Goal: Task Accomplishment & Management: Manage account settings

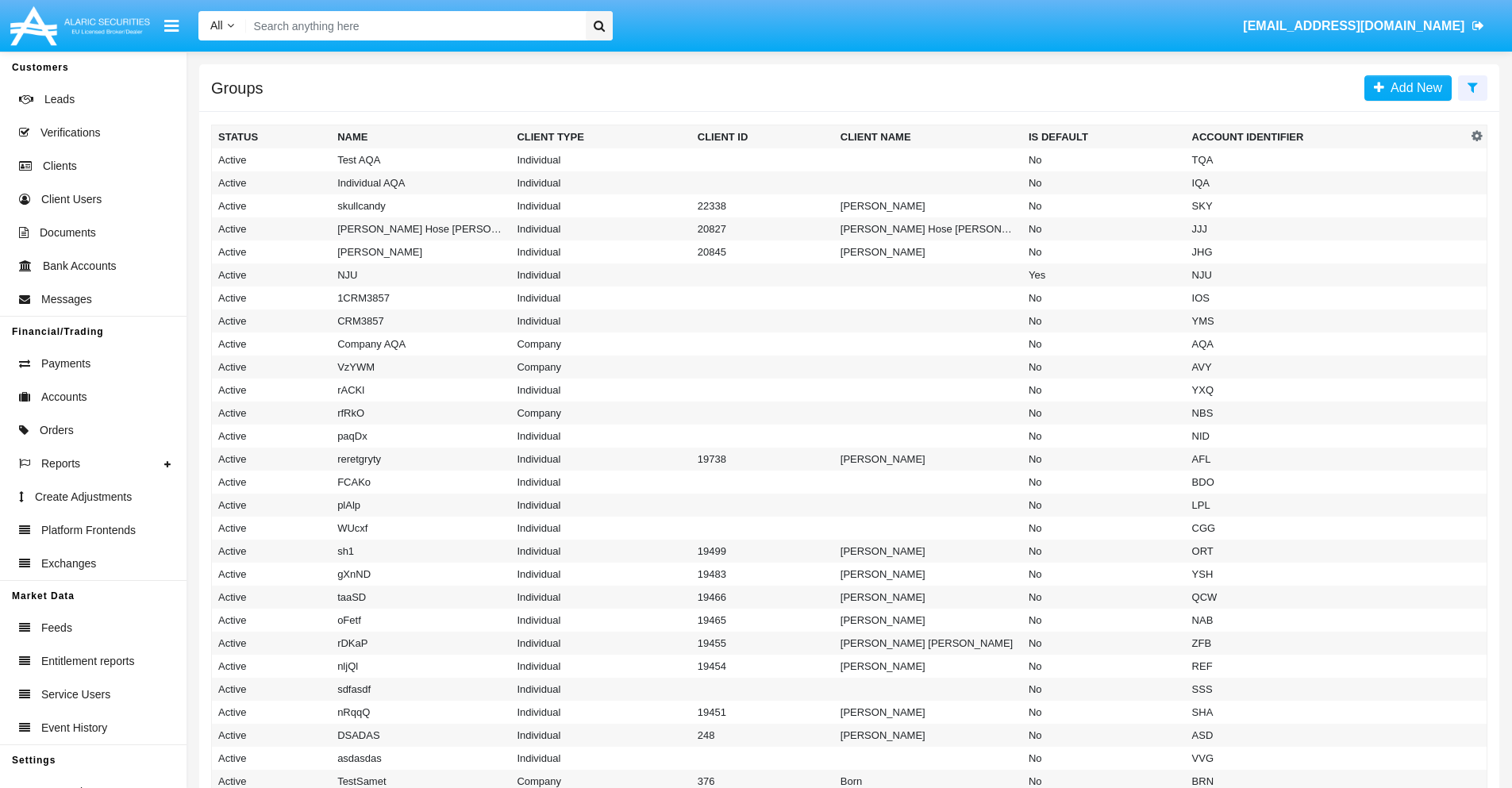
click at [1472, 86] on icon at bounding box center [1473, 87] width 10 height 13
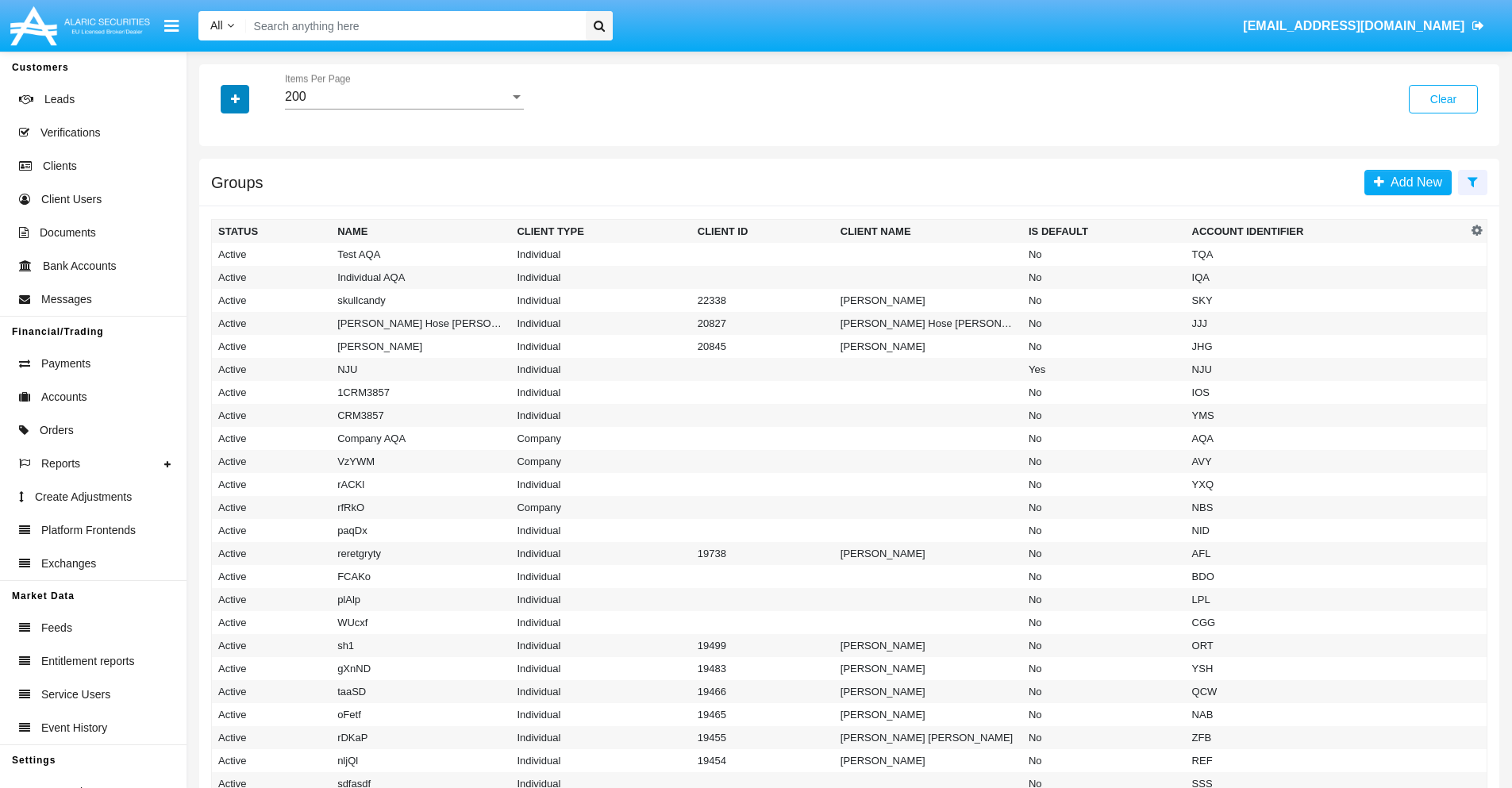
click at [235, 99] on icon "button" at bounding box center [236, 99] width 8 height 11
click at [280, 270] on span "Account Identifier" at bounding box center [280, 269] width 99 height 19
click at [218, 276] on input "Account Identifier" at bounding box center [218, 276] width 1 height 1
checkbox input "true"
click at [235, 99] on icon "button" at bounding box center [236, 99] width 8 height 11
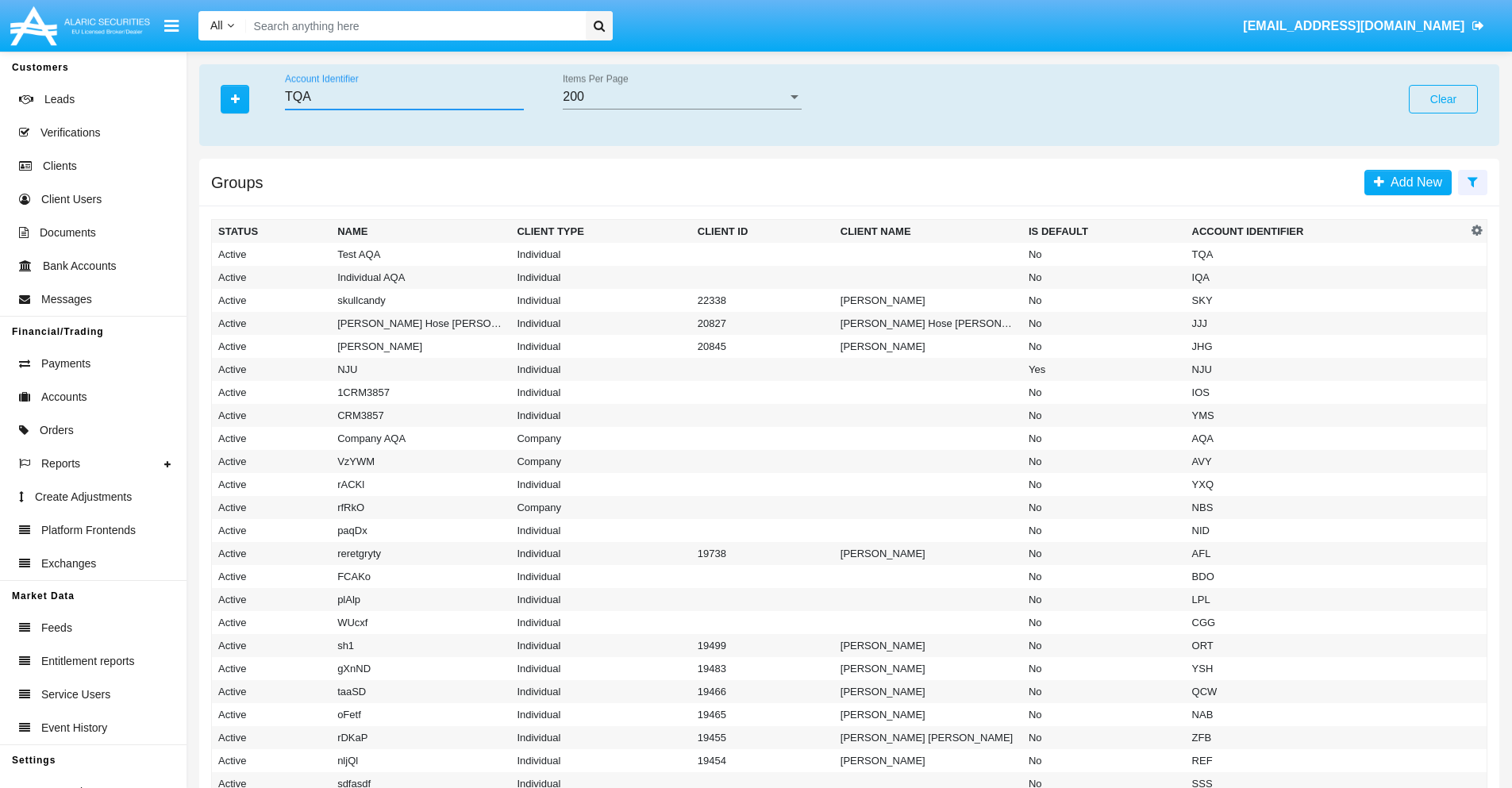
click at [404, 97] on input "TQA" at bounding box center [404, 96] width 239 height 14
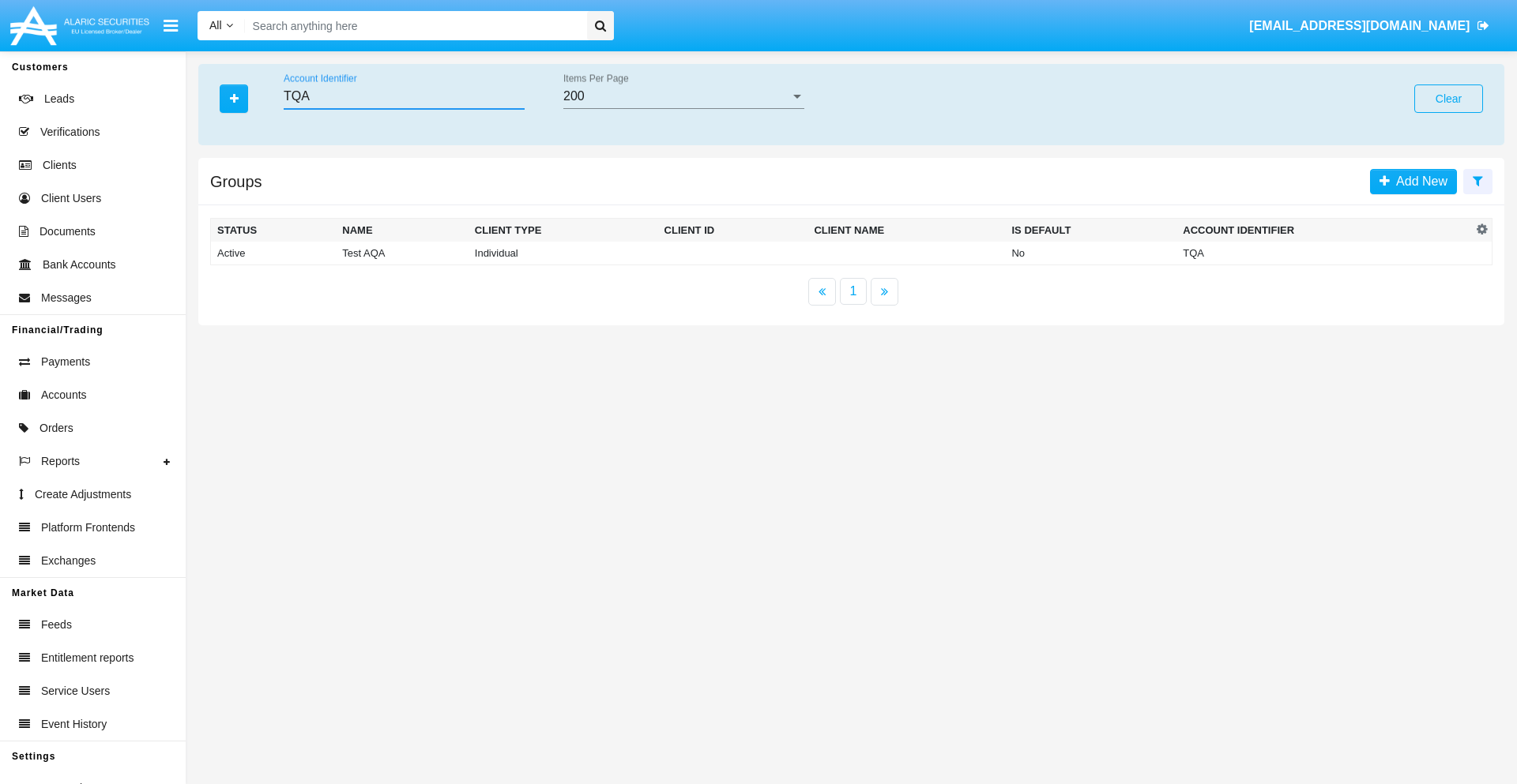
type input "TQA"
click at [1324, 253] on td "TQA" at bounding box center [1324, 254] width 296 height 24
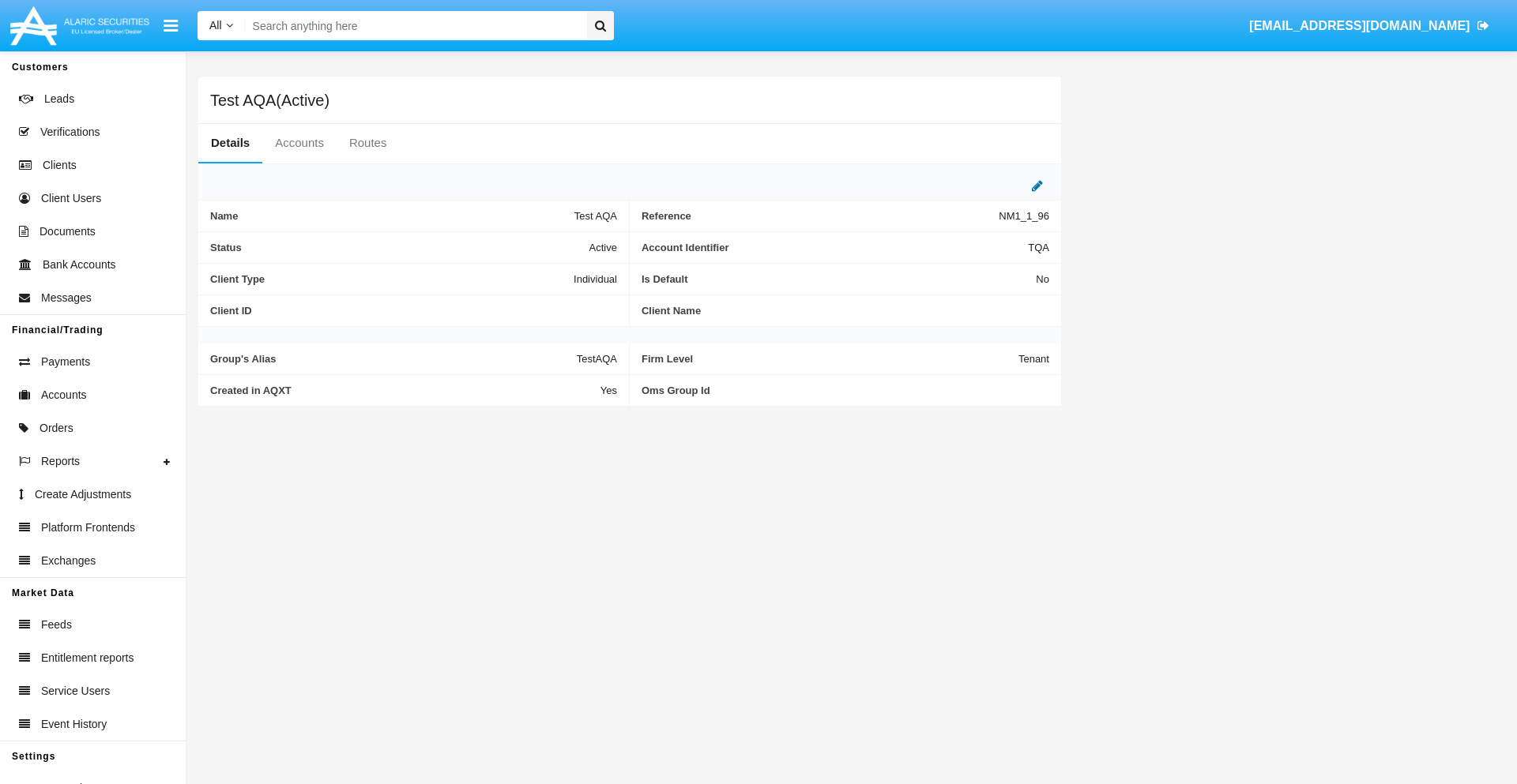
click at [1037, 186] on icon at bounding box center [1036, 185] width 11 height 13
click at [545, 243] on div "Active" at bounding box center [539, 244] width 128 height 13
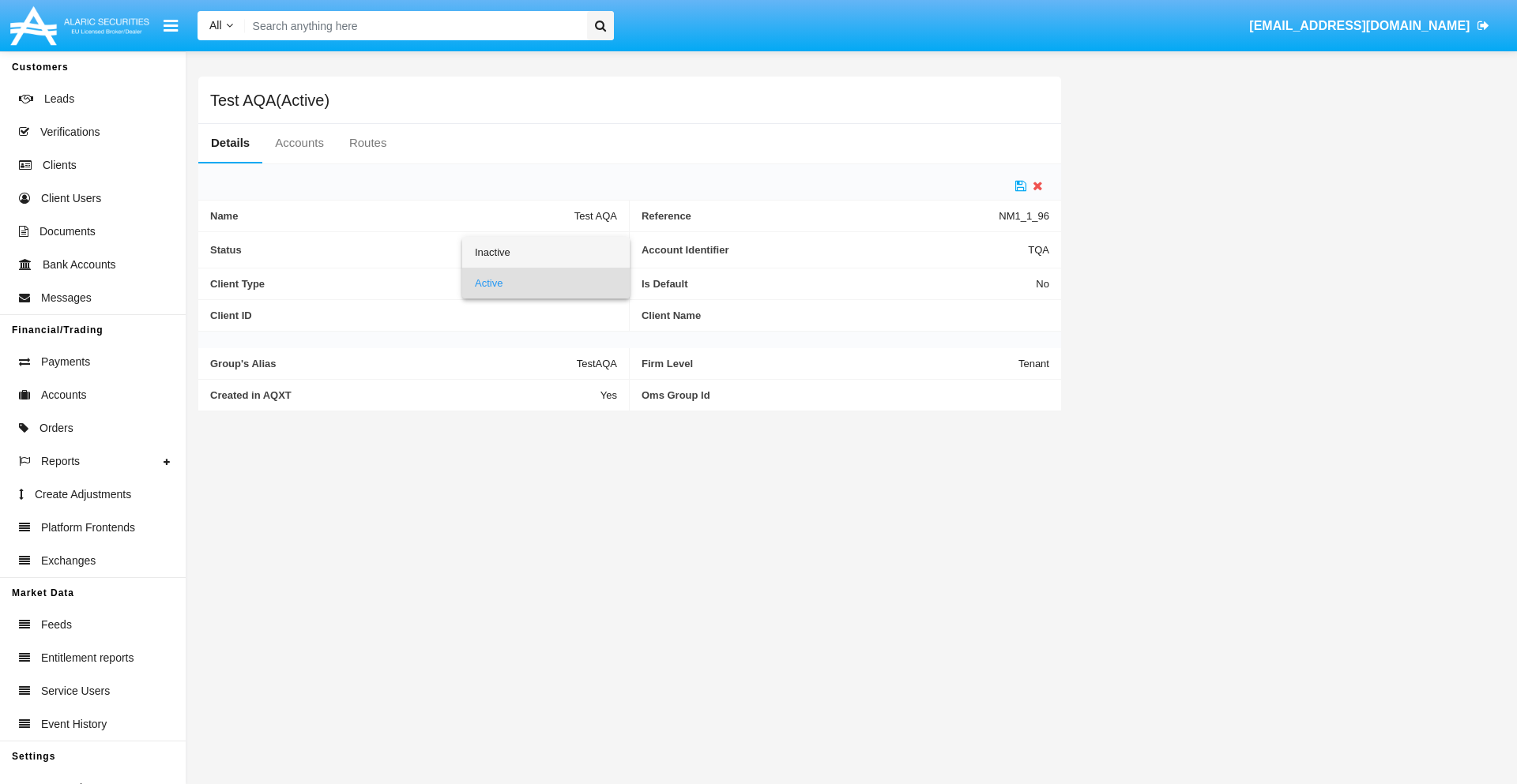
click at [545, 252] on span "Inactive" at bounding box center [545, 252] width 142 height 31
click at [1020, 186] on icon at bounding box center [1020, 185] width 11 height 13
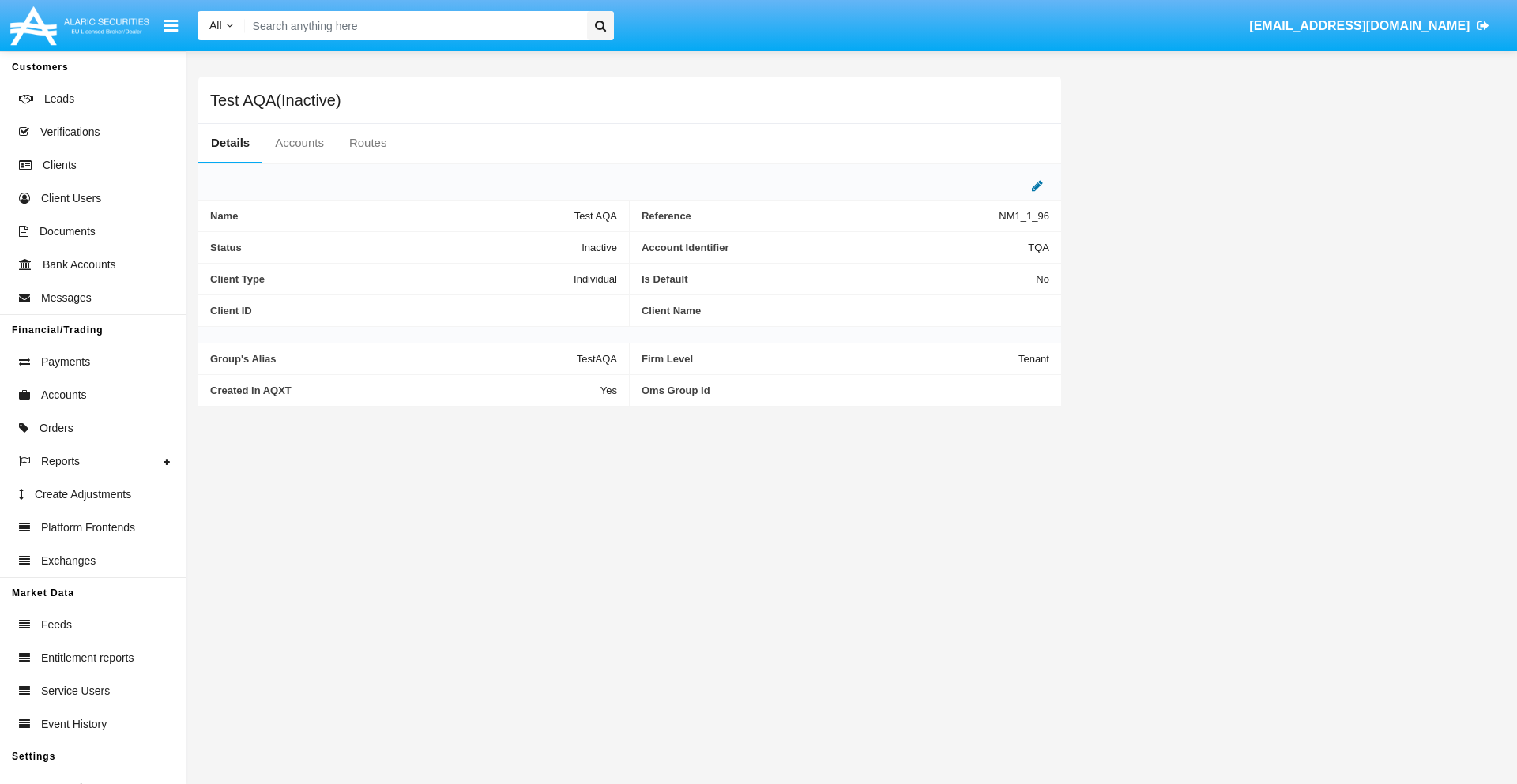
click at [1037, 186] on icon at bounding box center [1036, 185] width 11 height 13
click at [545, 243] on div "Inactive" at bounding box center [539, 244] width 128 height 13
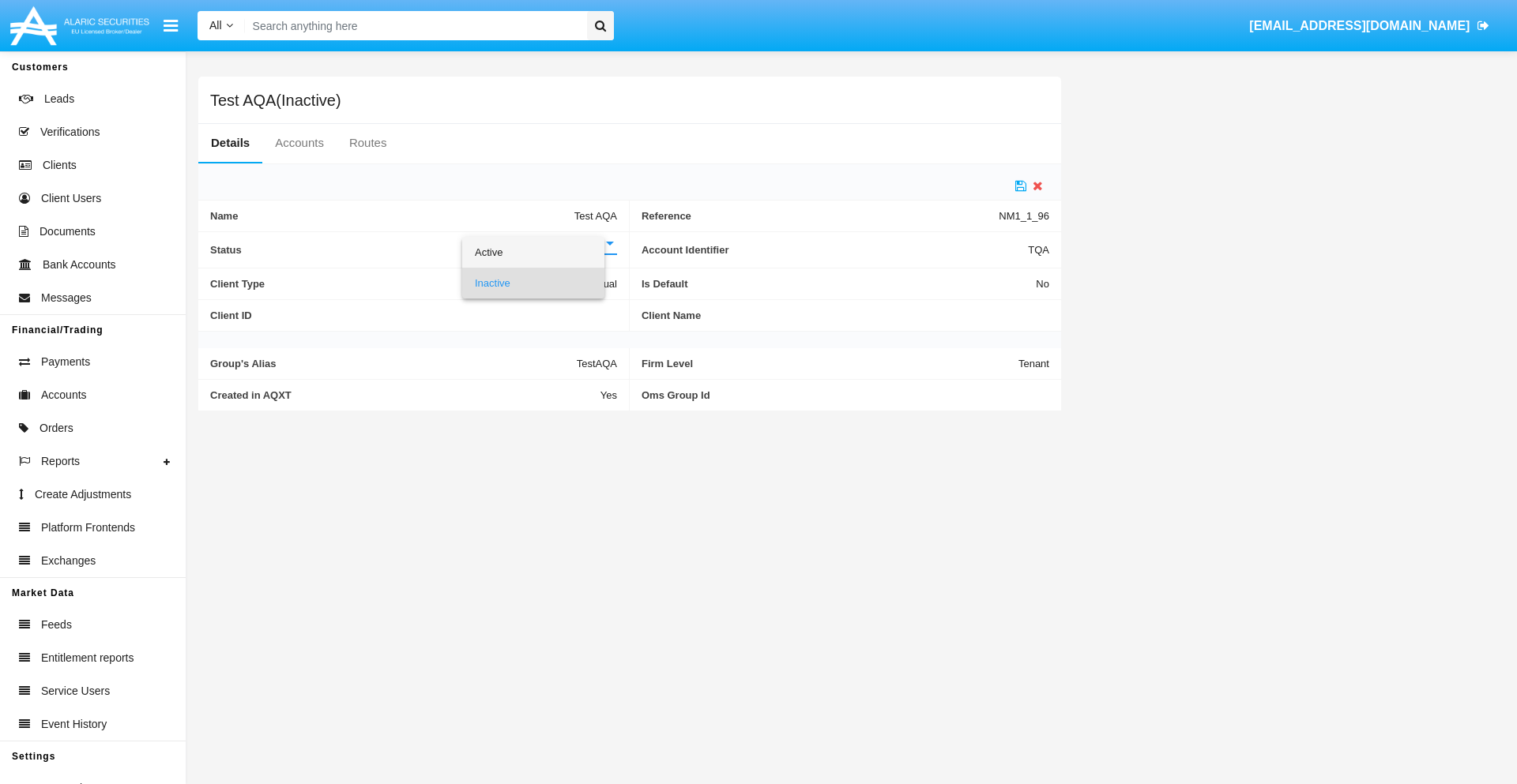
click at [545, 252] on span "Active" at bounding box center [533, 252] width 117 height 31
click at [1020, 186] on icon at bounding box center [1020, 185] width 11 height 13
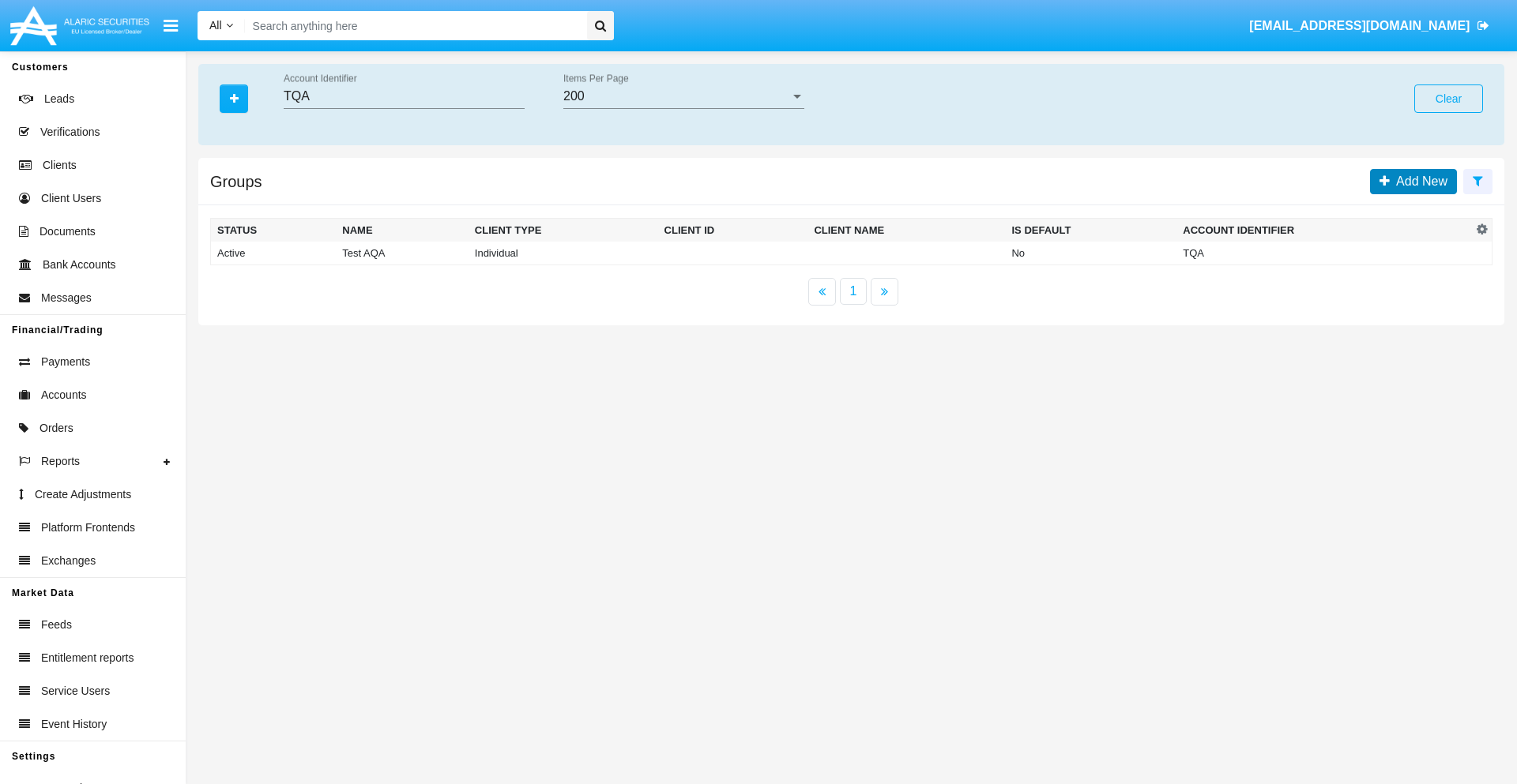
click at [1418, 181] on span "Add New" at bounding box center [1418, 182] width 58 height 13
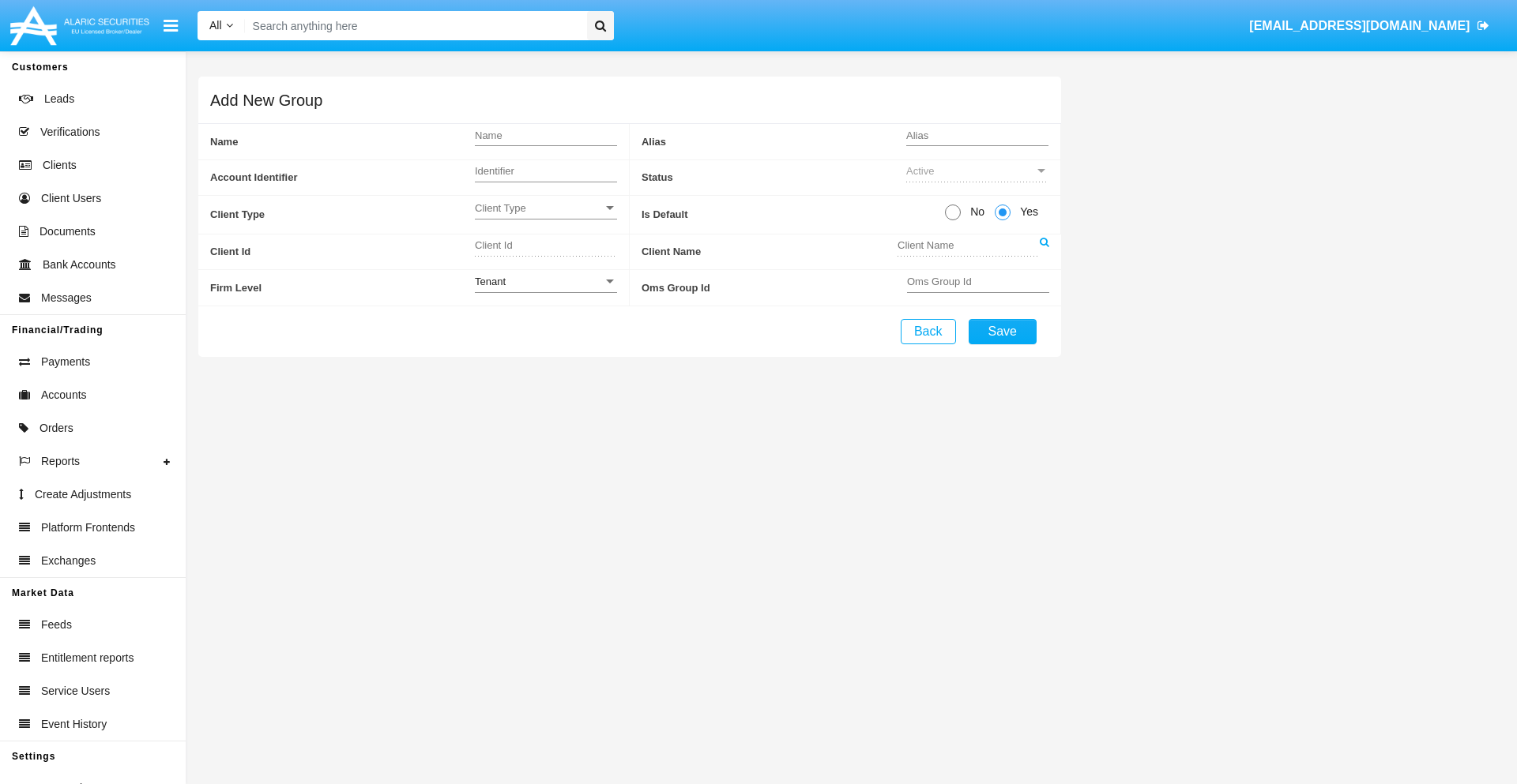
click at [545, 208] on span "Client Type" at bounding box center [539, 208] width 128 height 13
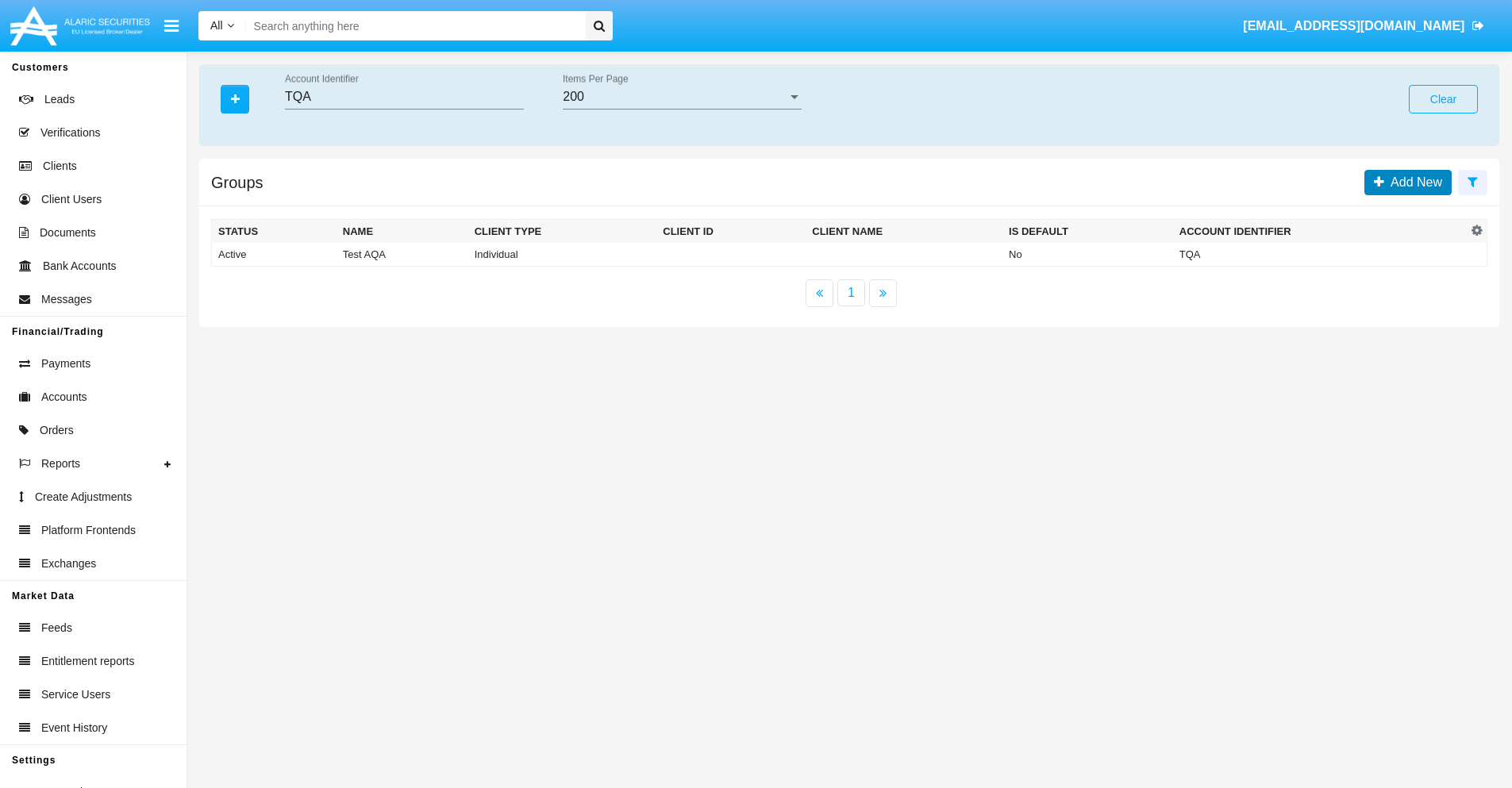
click at [1413, 182] on span "Add New" at bounding box center [1413, 182] width 58 height 14
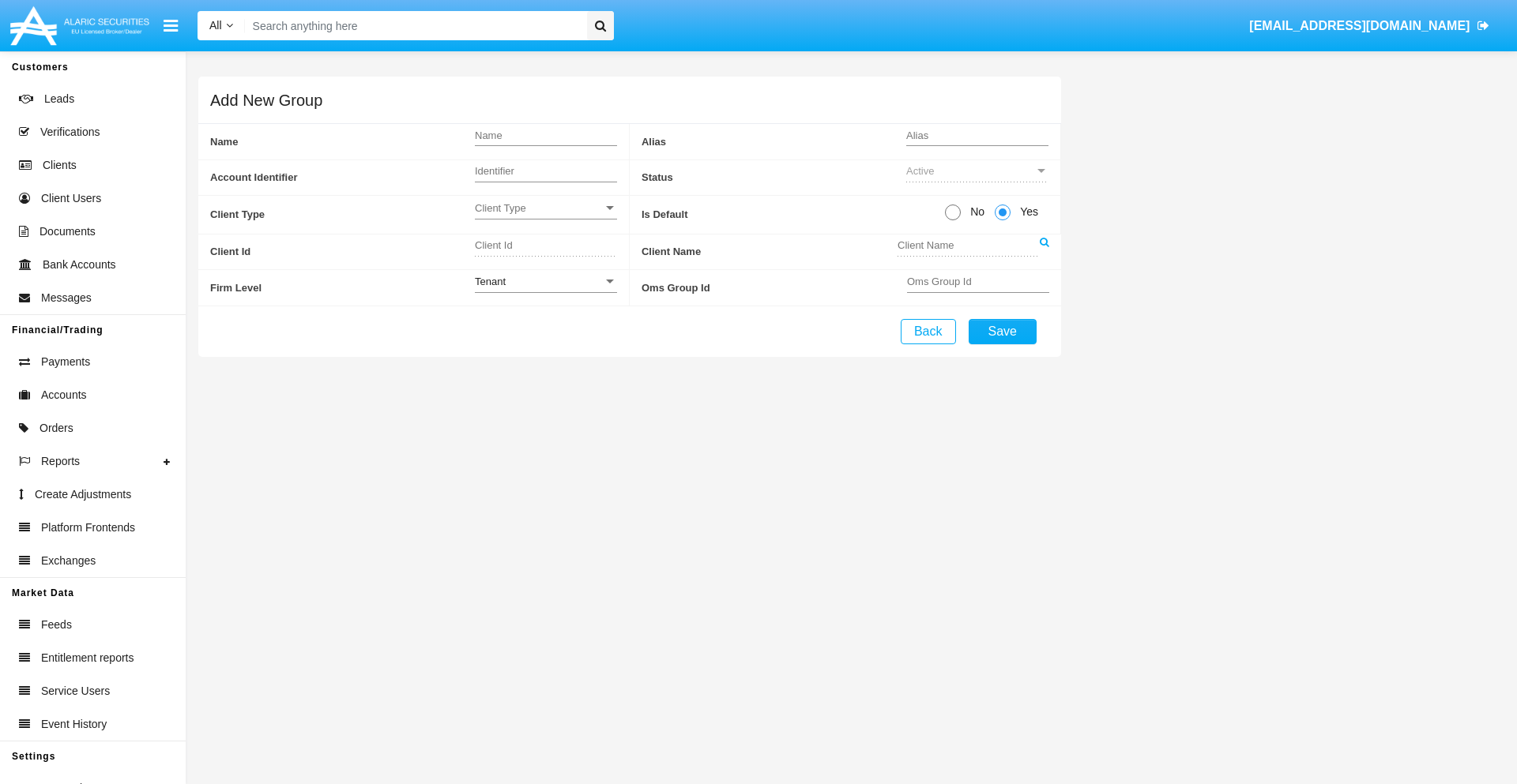
click at [974, 212] on span "No" at bounding box center [974, 212] width 28 height 17
click at [953, 220] on input "No" at bounding box center [952, 220] width 1 height 1
radio input "true"
click at [545, 282] on div "Tenant" at bounding box center [539, 282] width 128 height 13
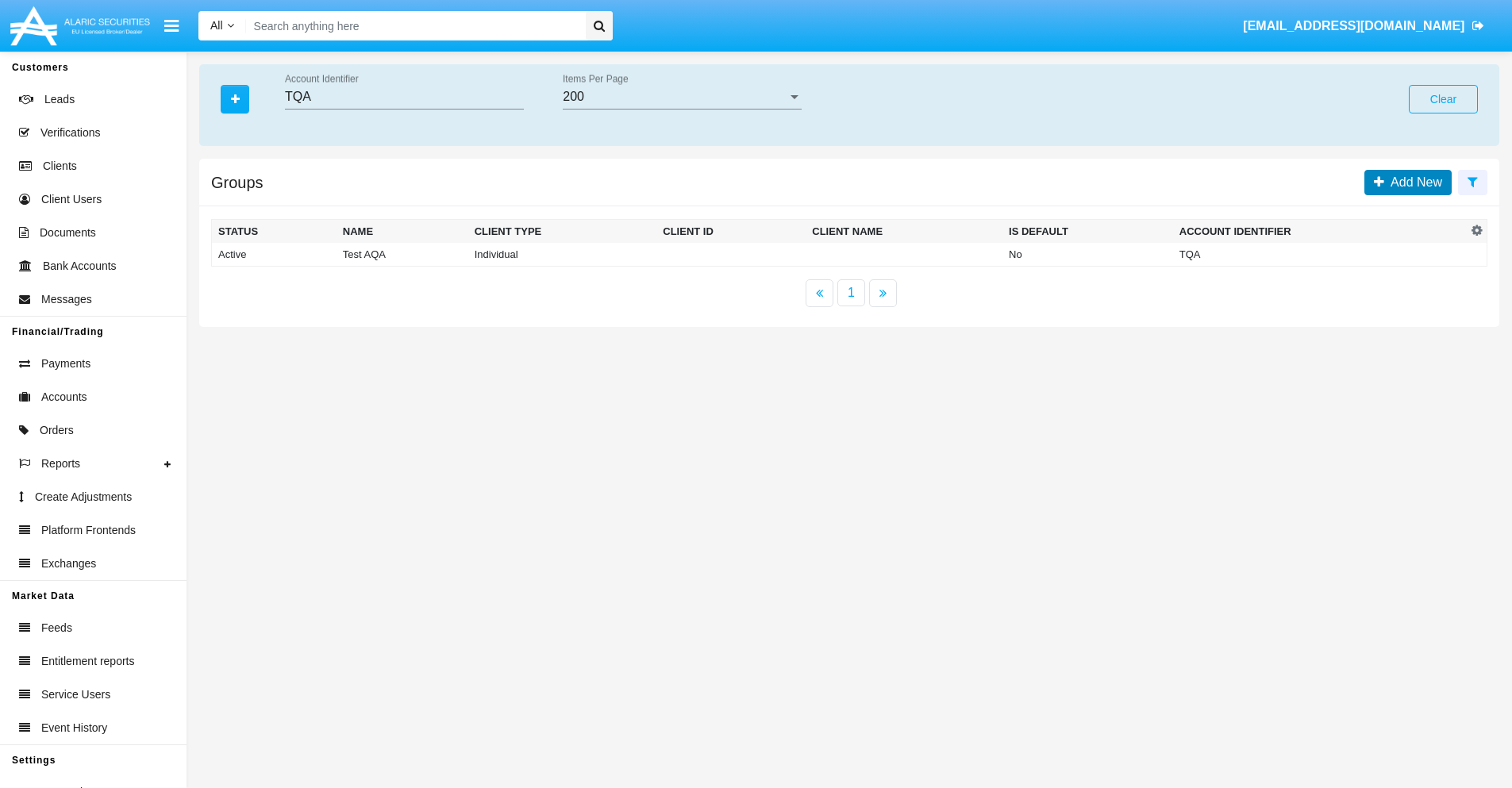
click at [1413, 182] on span "Add New" at bounding box center [1413, 182] width 58 height 14
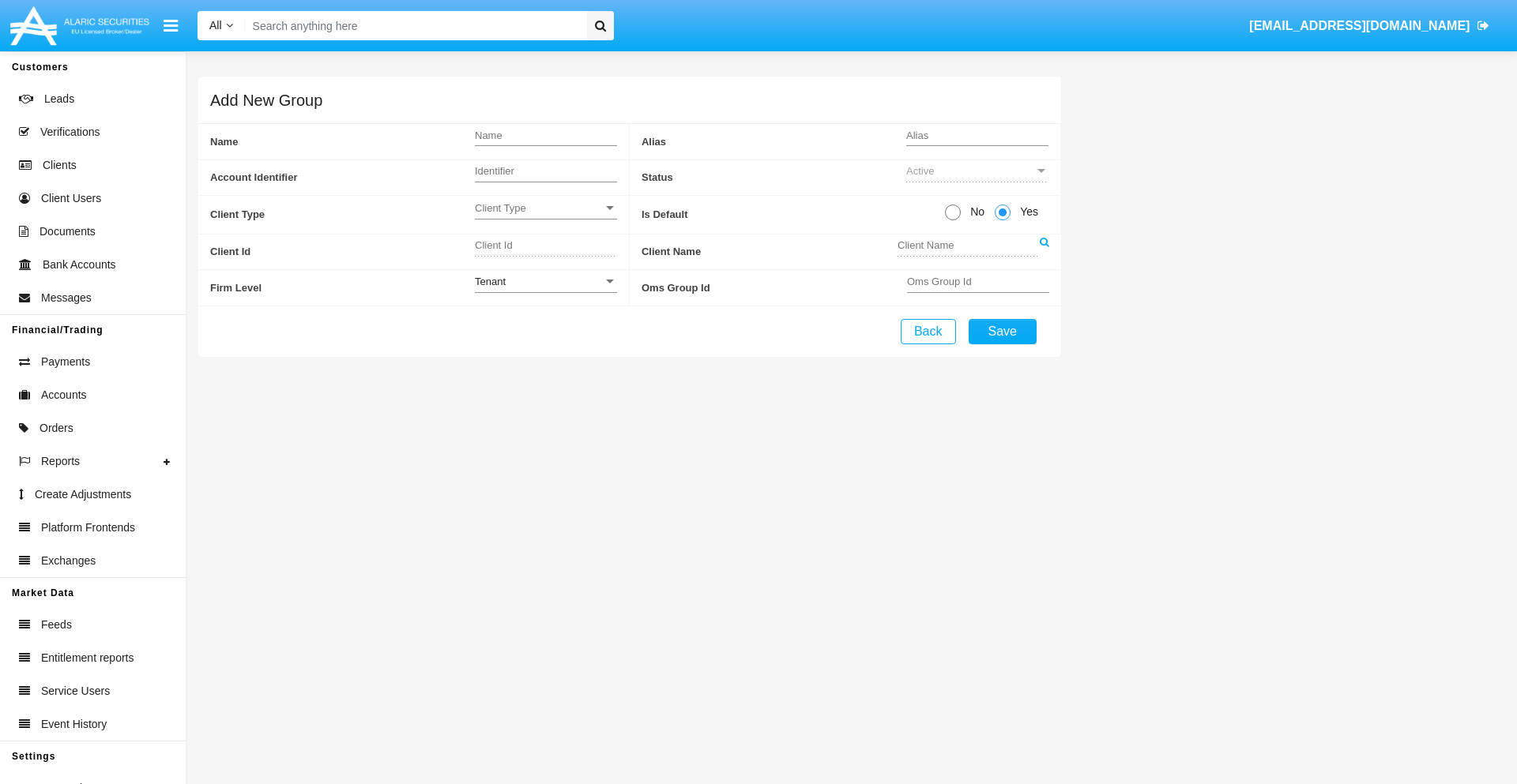
click at [974, 212] on span "No" at bounding box center [974, 212] width 28 height 17
click at [953, 220] on input "No" at bounding box center [952, 220] width 1 height 1
radio input "true"
click at [1026, 212] on span "Yes" at bounding box center [1026, 212] width 32 height 17
click at [1003, 220] on input "Yes" at bounding box center [1002, 220] width 1 height 1
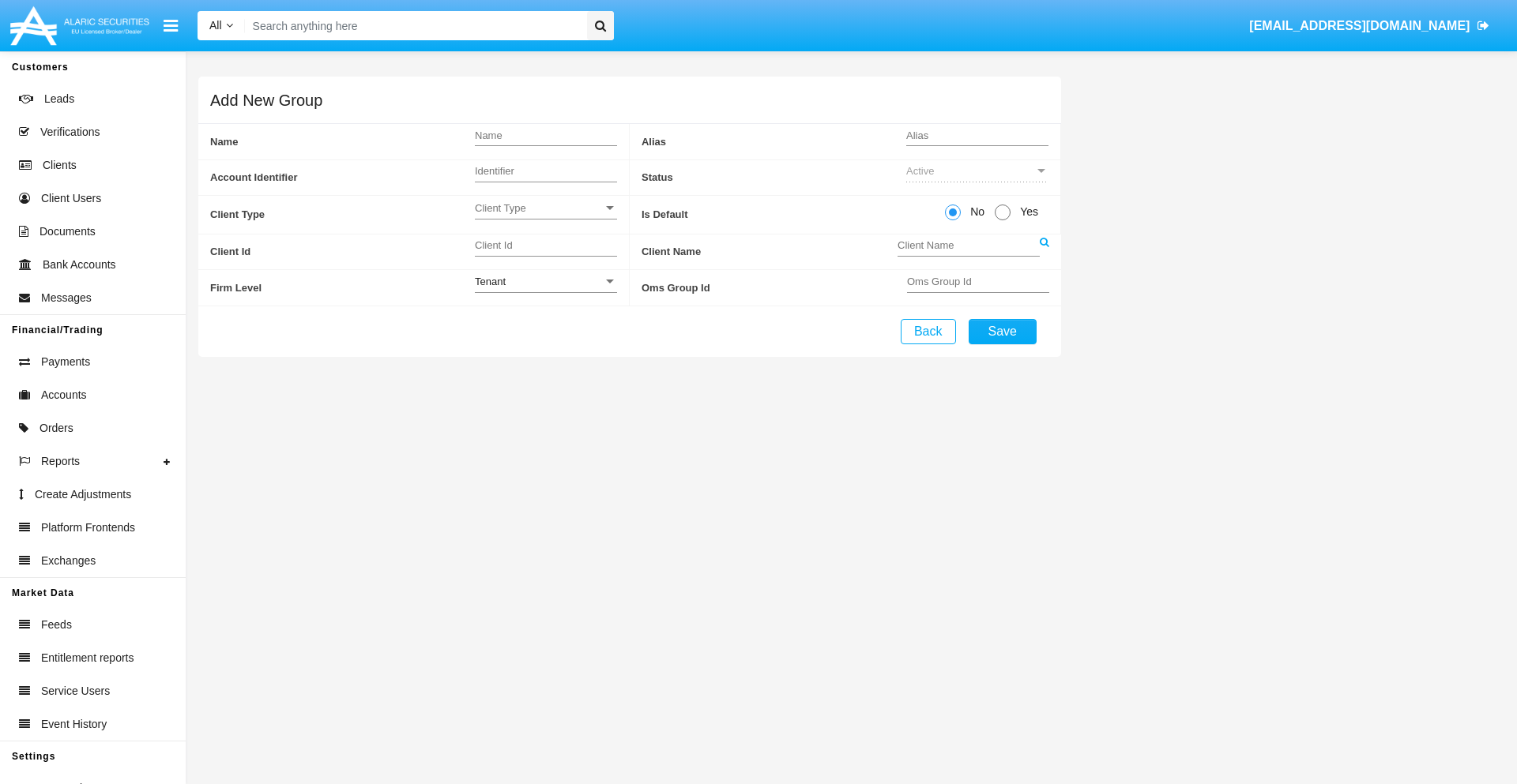
radio input "true"
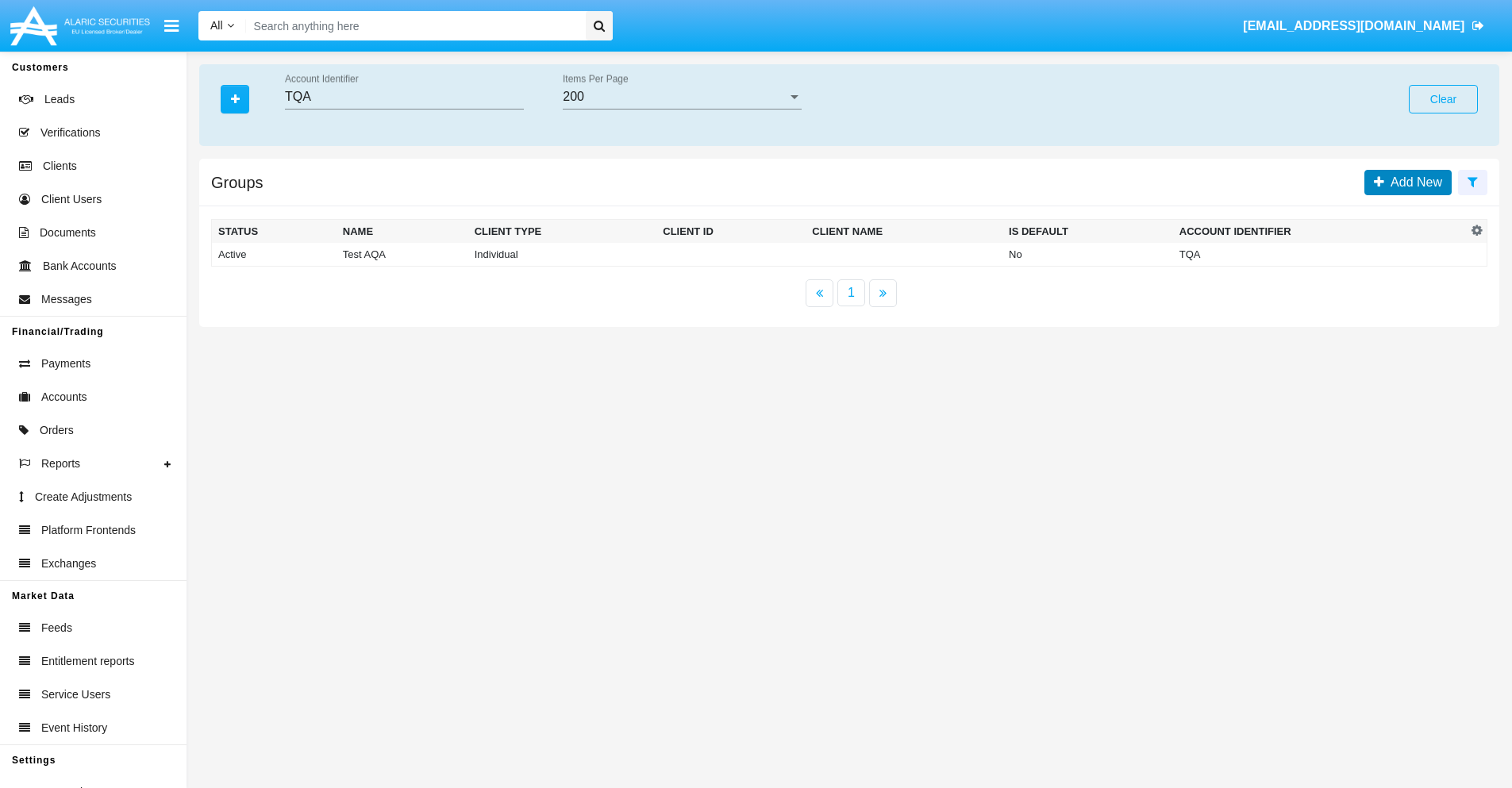
click at [1413, 182] on span "Add New" at bounding box center [1413, 182] width 58 height 14
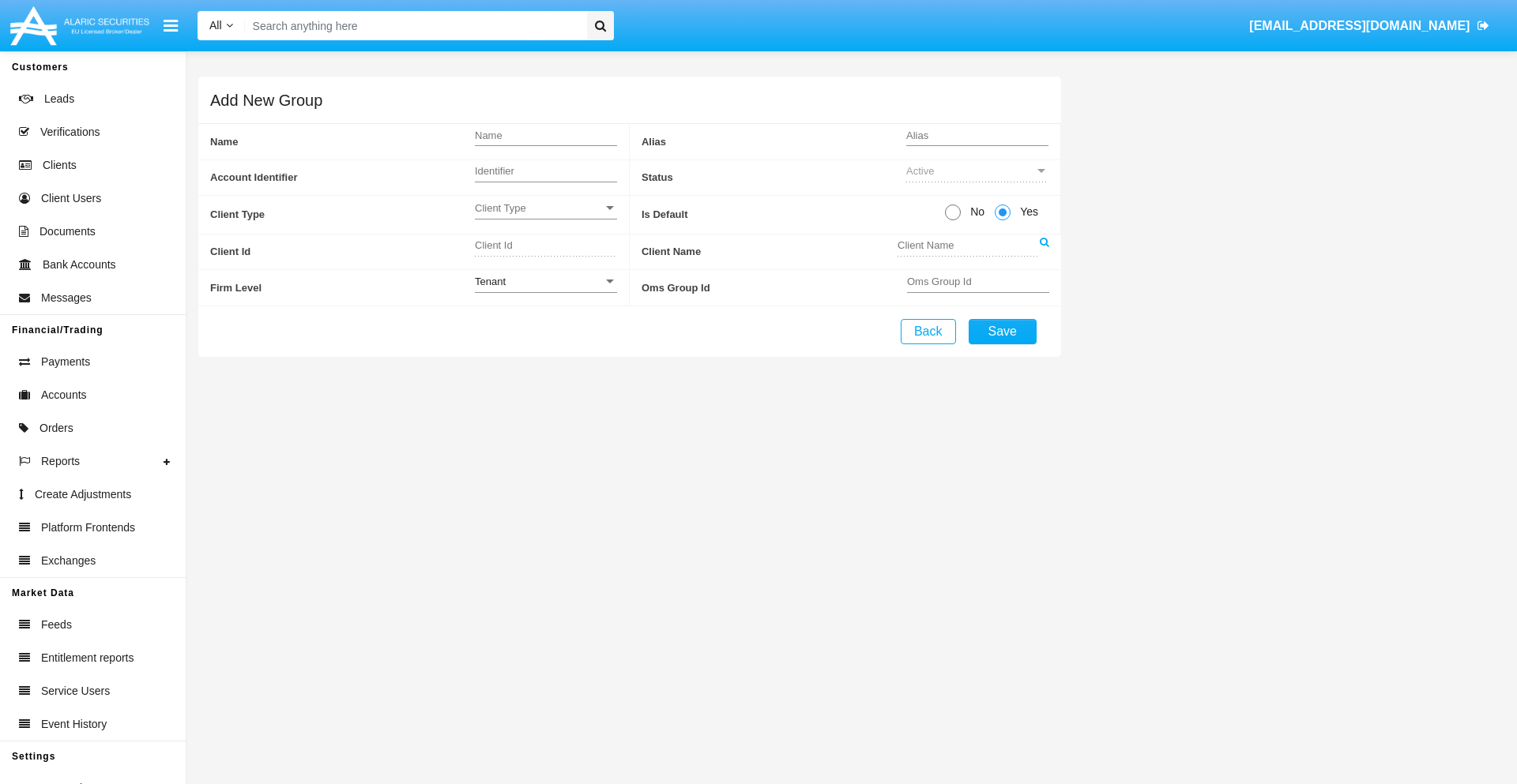
click at [974, 212] on span "No" at bounding box center [974, 212] width 28 height 17
click at [953, 220] on input "No" at bounding box center [952, 220] width 1 height 1
radio input "true"
click at [545, 208] on span "Client Type" at bounding box center [539, 208] width 128 height 13
click at [545, 217] on span "Individual" at bounding box center [545, 217] width 142 height 31
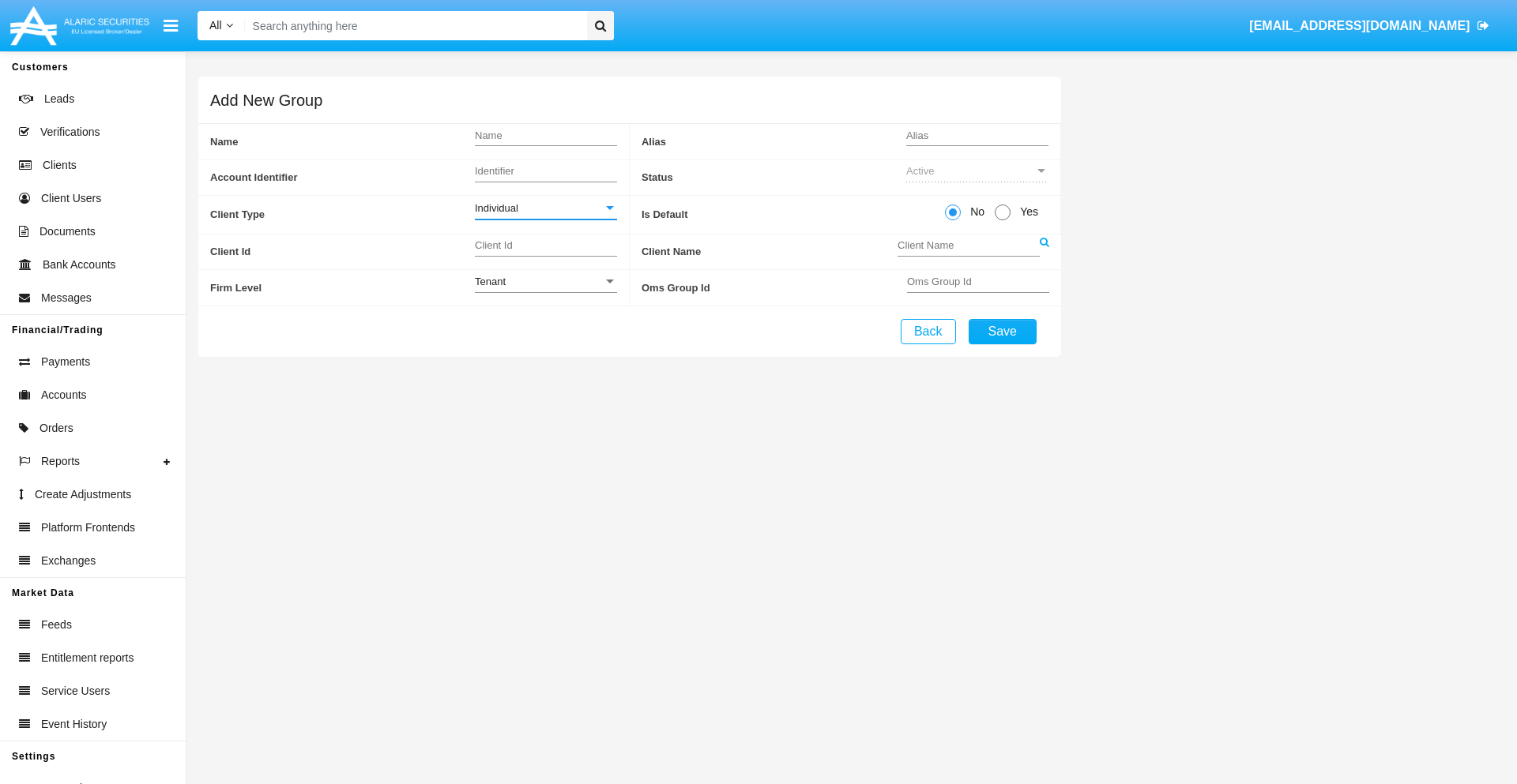
click at [1044, 251] on link at bounding box center [1044, 252] width 9 height 35
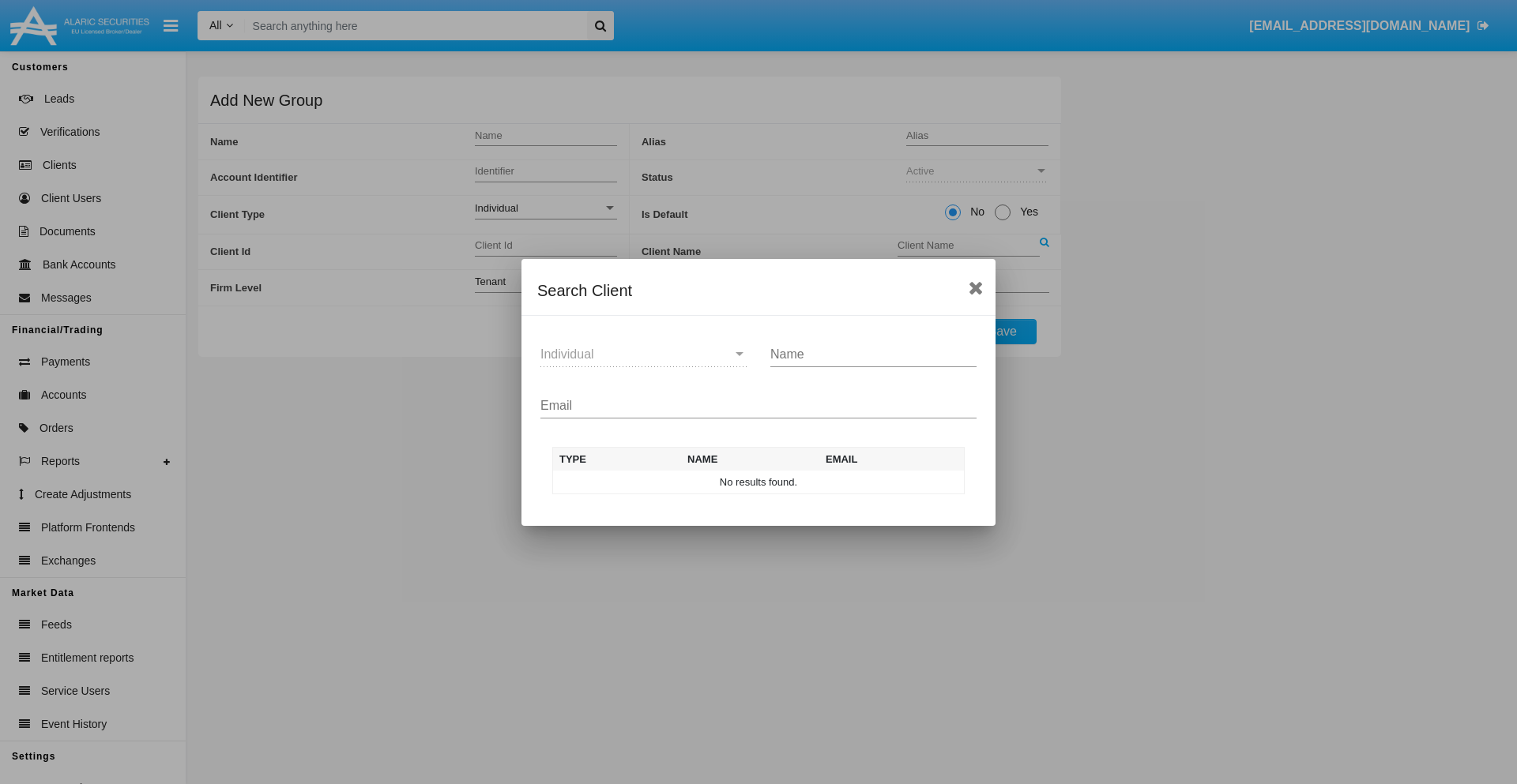
click at [758, 405] on input "Email" at bounding box center [758, 406] width 436 height 14
type input "[EMAIL_ADDRESS][DOMAIN_NAME]"
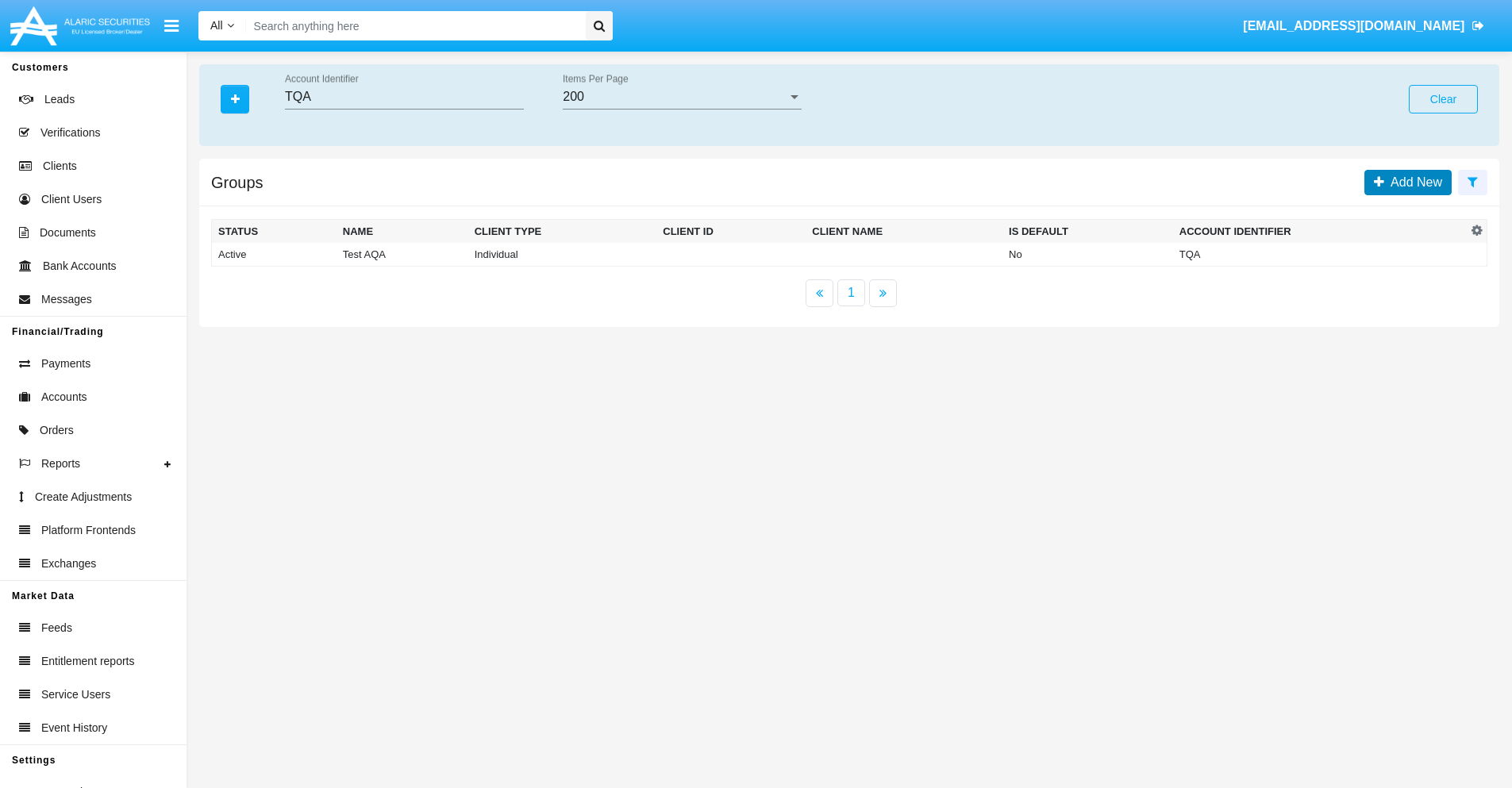
click at [1413, 182] on span "Add New" at bounding box center [1413, 182] width 58 height 14
